Goal: Information Seeking & Learning: Find specific fact

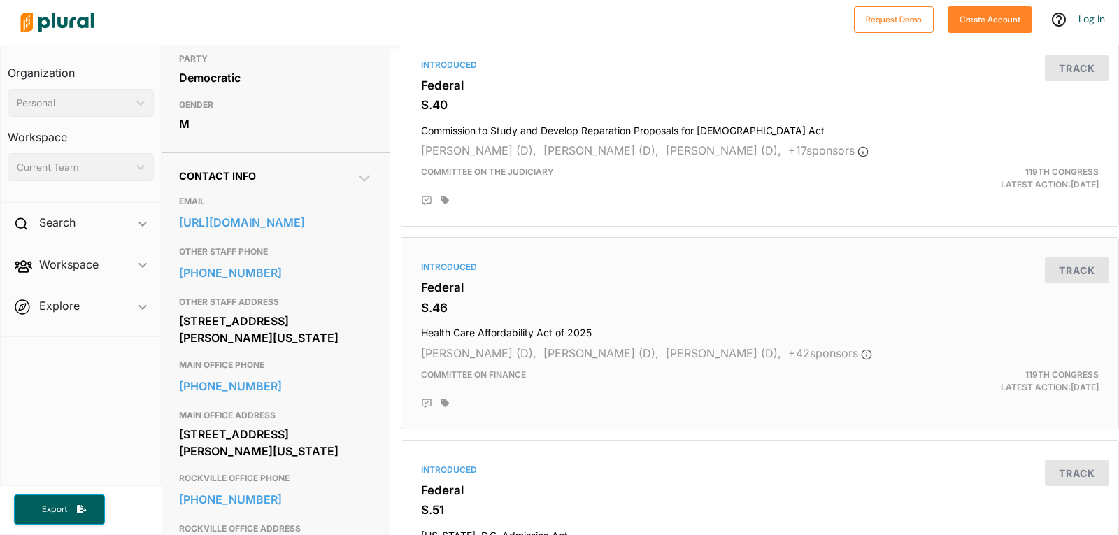
scroll to position [350, 0]
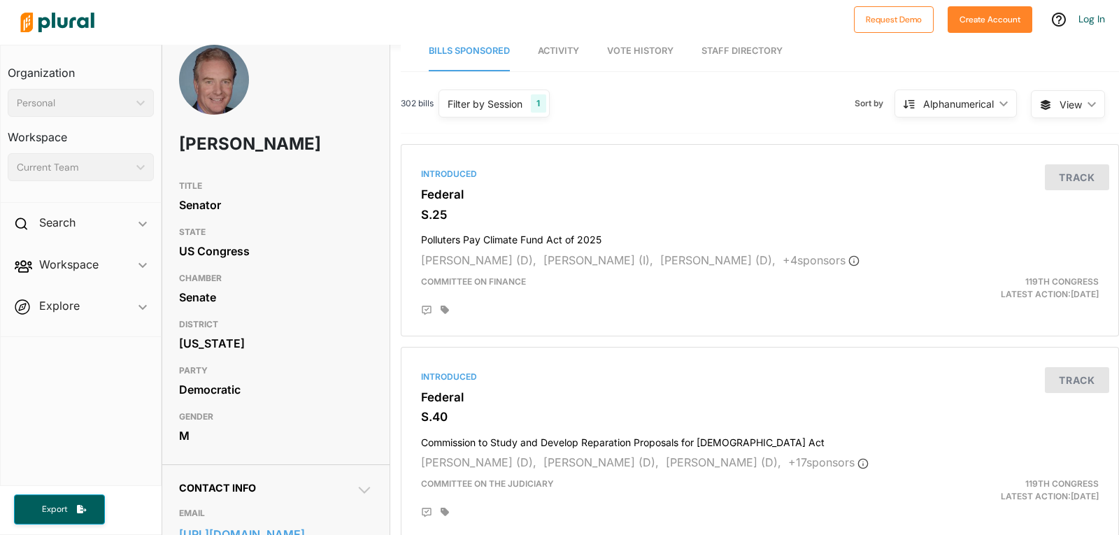
scroll to position [0, 0]
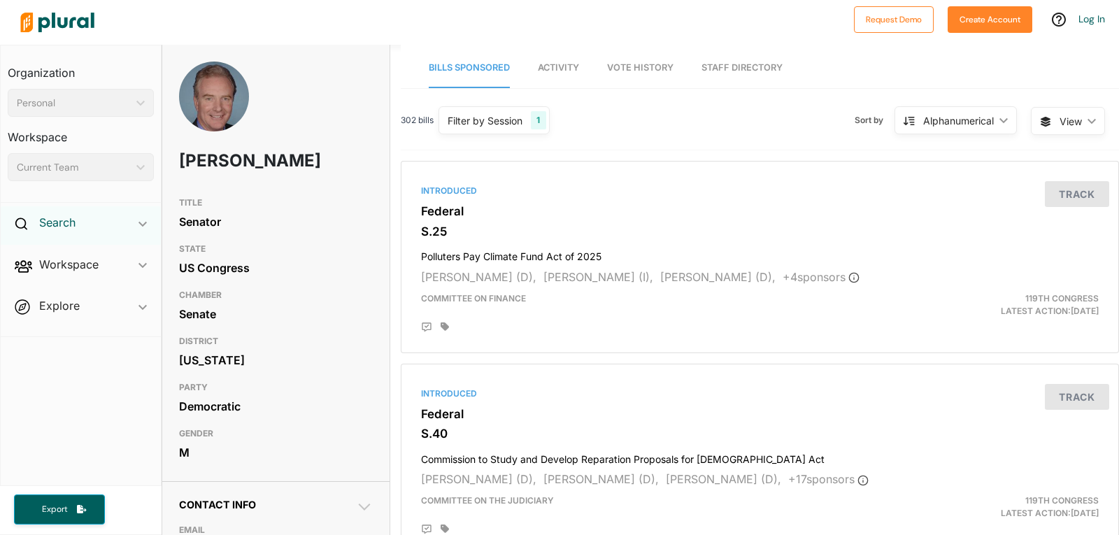
click at [50, 224] on h2 "Search" at bounding box center [57, 222] width 36 height 15
click at [41, 256] on h4 "Bills" at bounding box center [84, 254] width 125 height 13
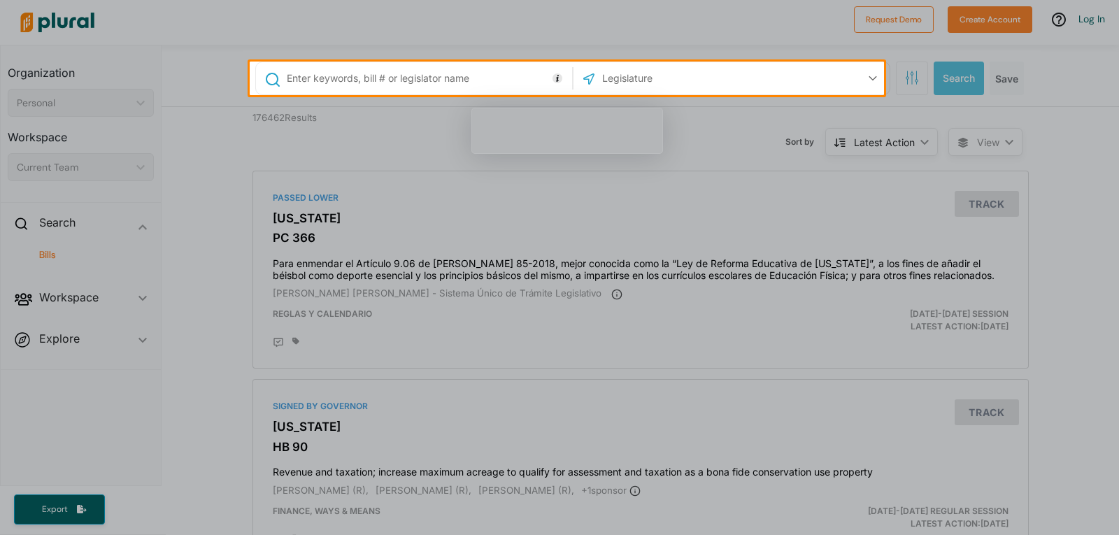
click at [500, 75] on input "text" at bounding box center [426, 78] width 283 height 27
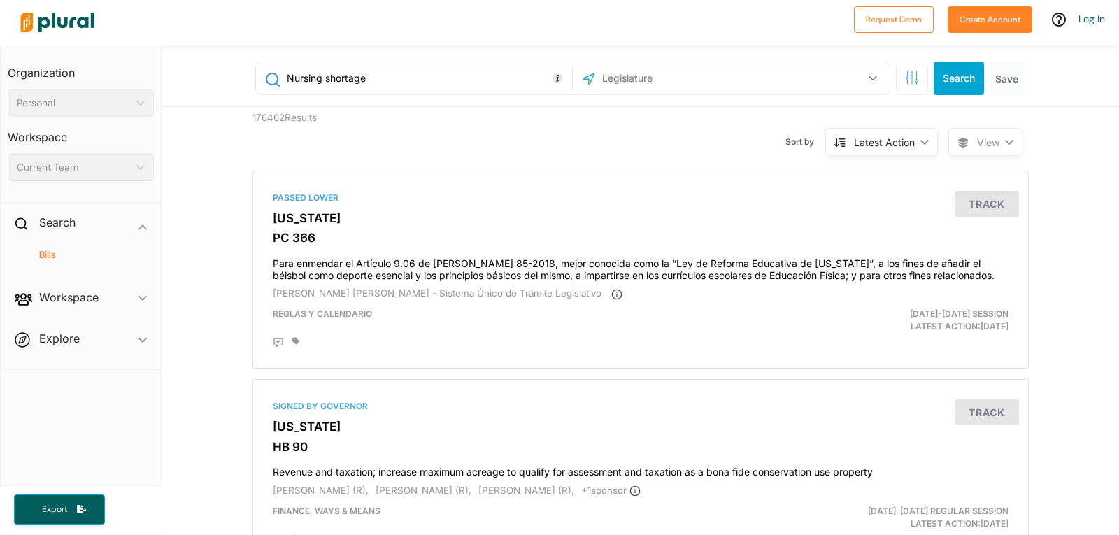
type input "Nursing shortage"
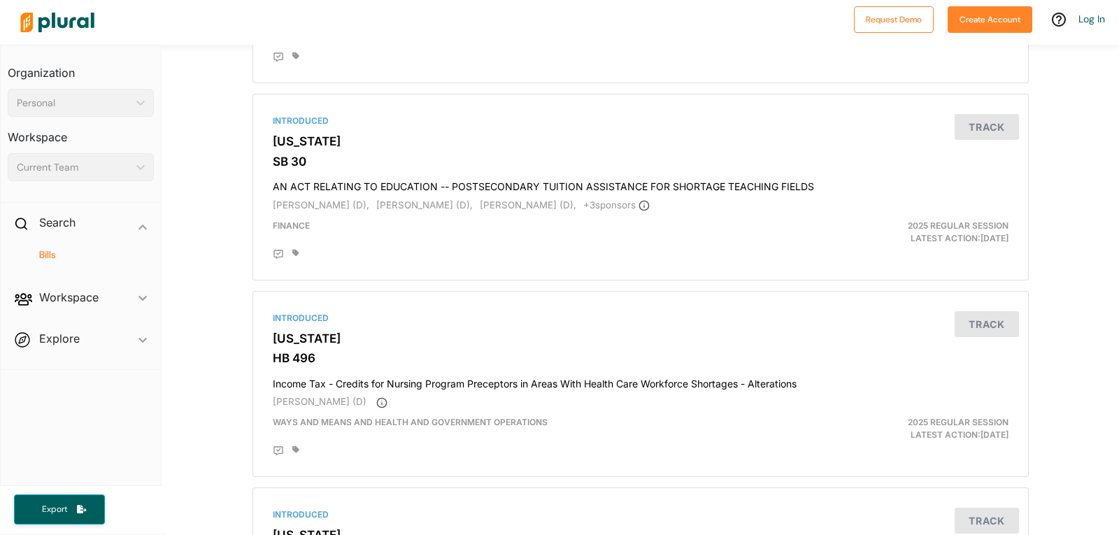
scroll to position [4056, 0]
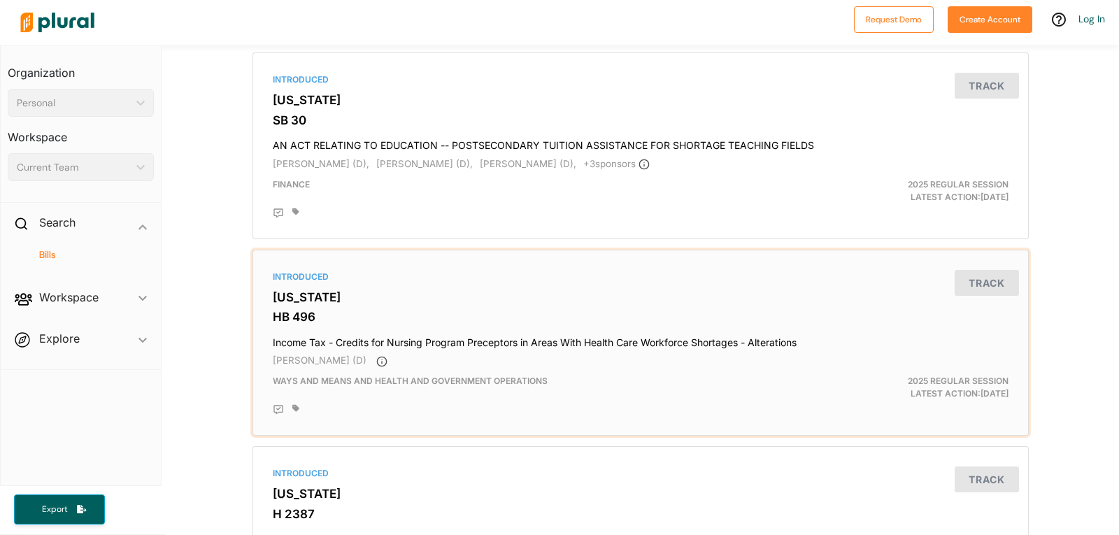
click at [352, 340] on h4 "Income Tax - Credits for Nursing Program Preceptors in Areas With Health Care W…" at bounding box center [641, 339] width 736 height 19
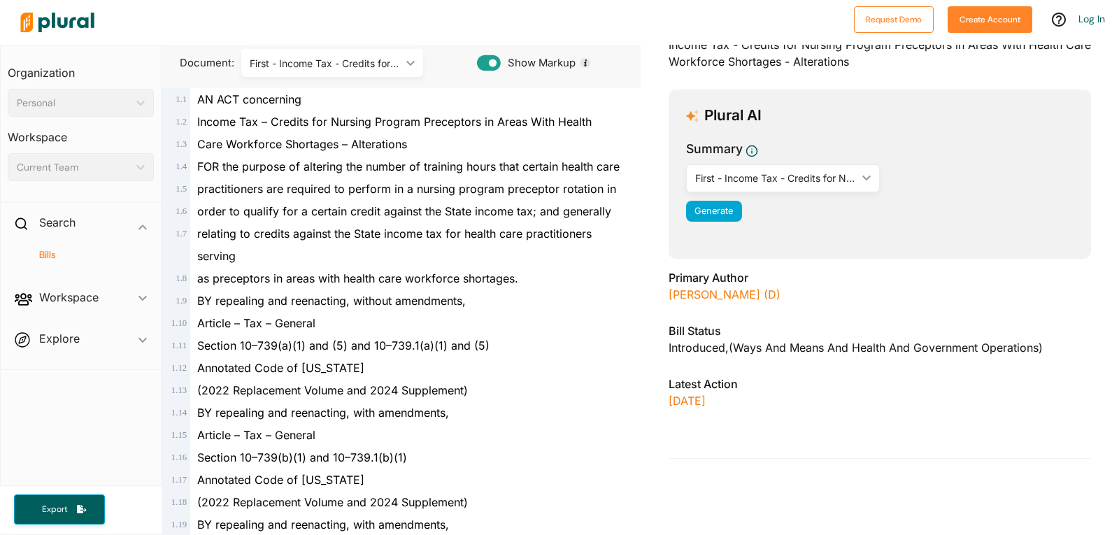
scroll to position [70, 0]
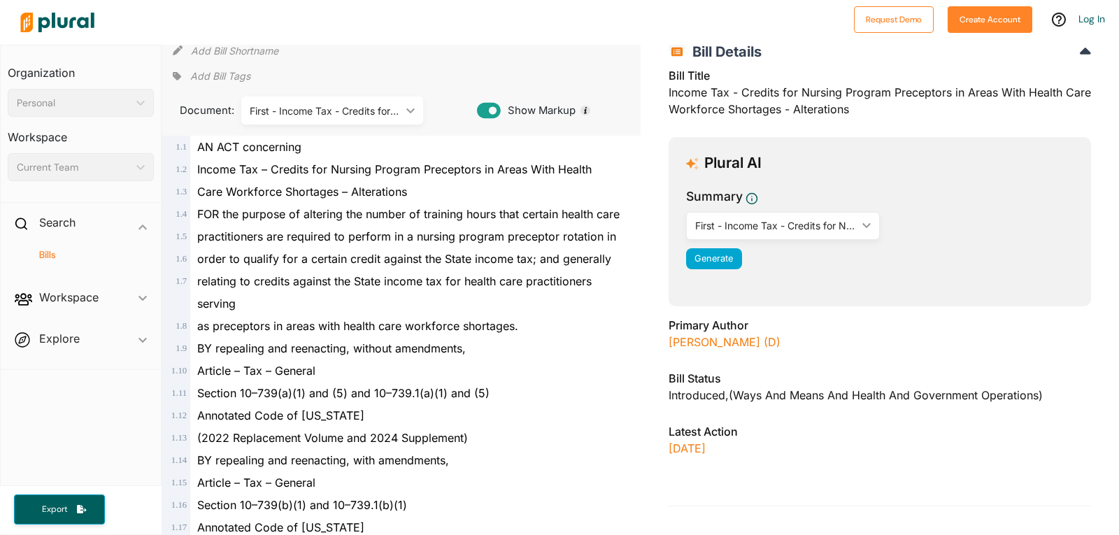
click at [50, 257] on h4 "Bills" at bounding box center [84, 254] width 125 height 13
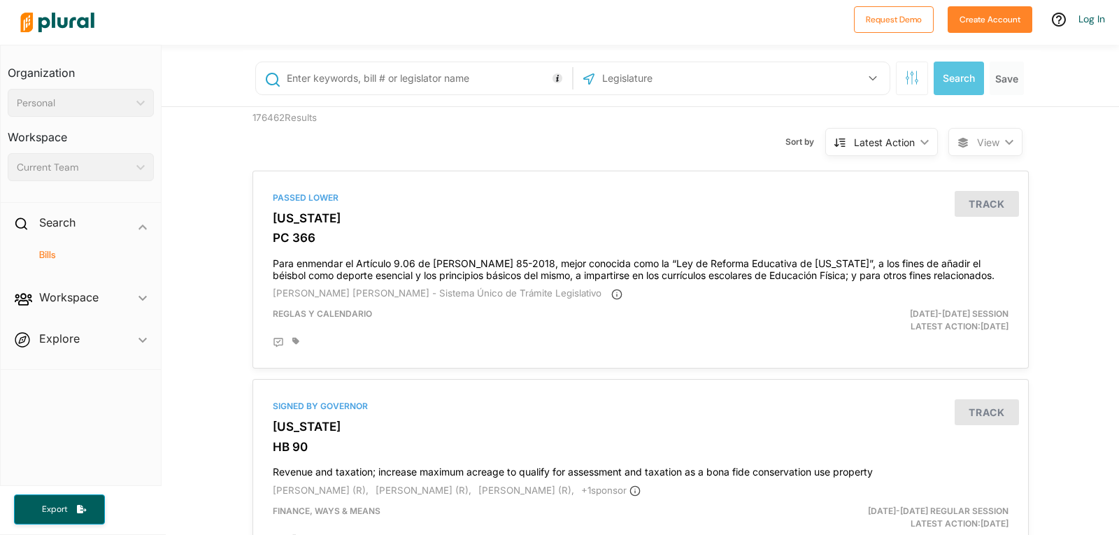
click at [473, 78] on input "text" at bounding box center [426, 78] width 283 height 27
type input "Nursing shortage in [US_STATE]"
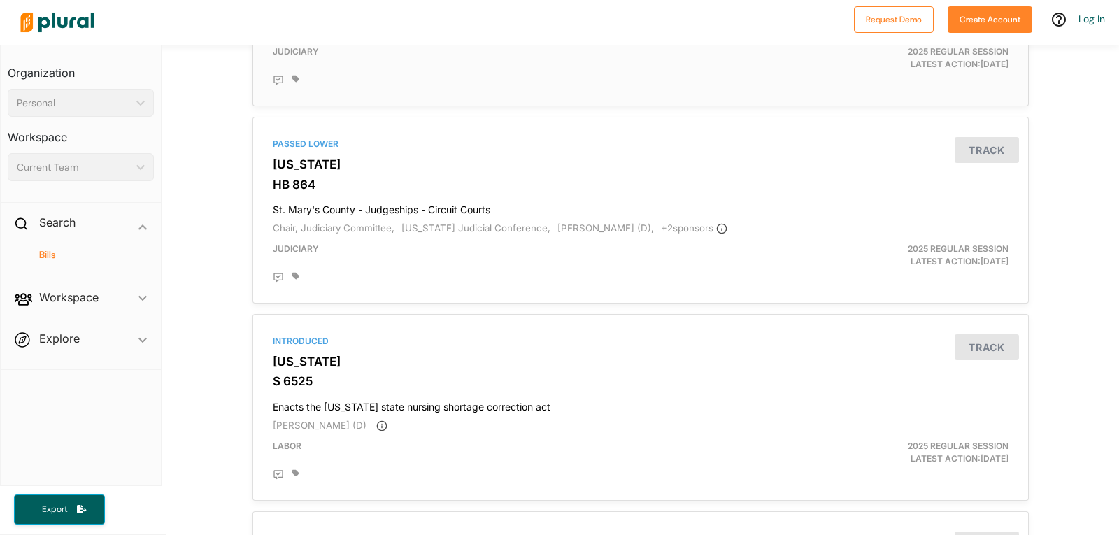
scroll to position [3077, 0]
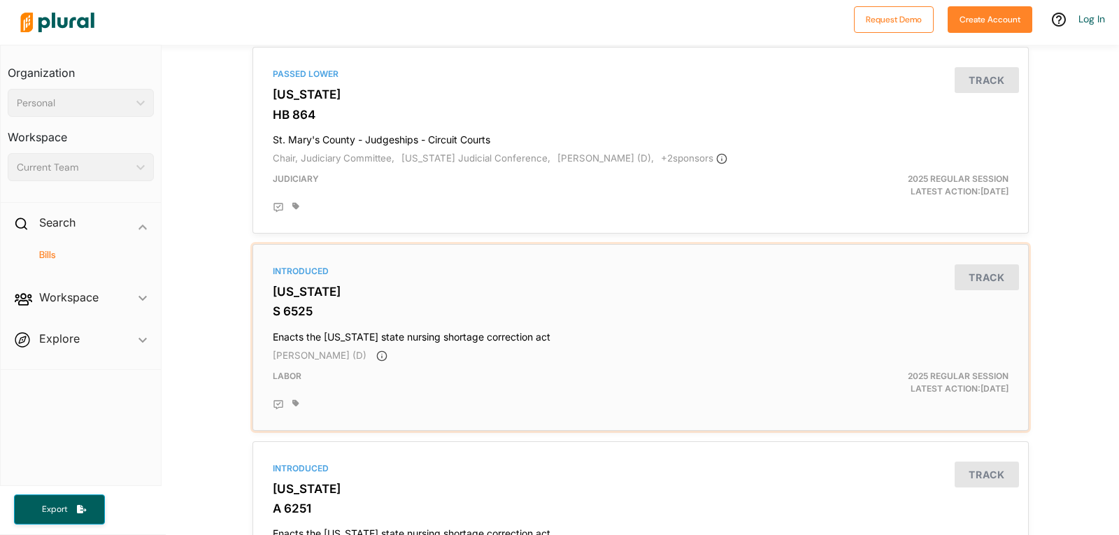
click at [492, 337] on h4 "Enacts the [US_STATE] state nursing shortage correction act" at bounding box center [641, 333] width 736 height 19
